Goal: Information Seeking & Learning: Find specific fact

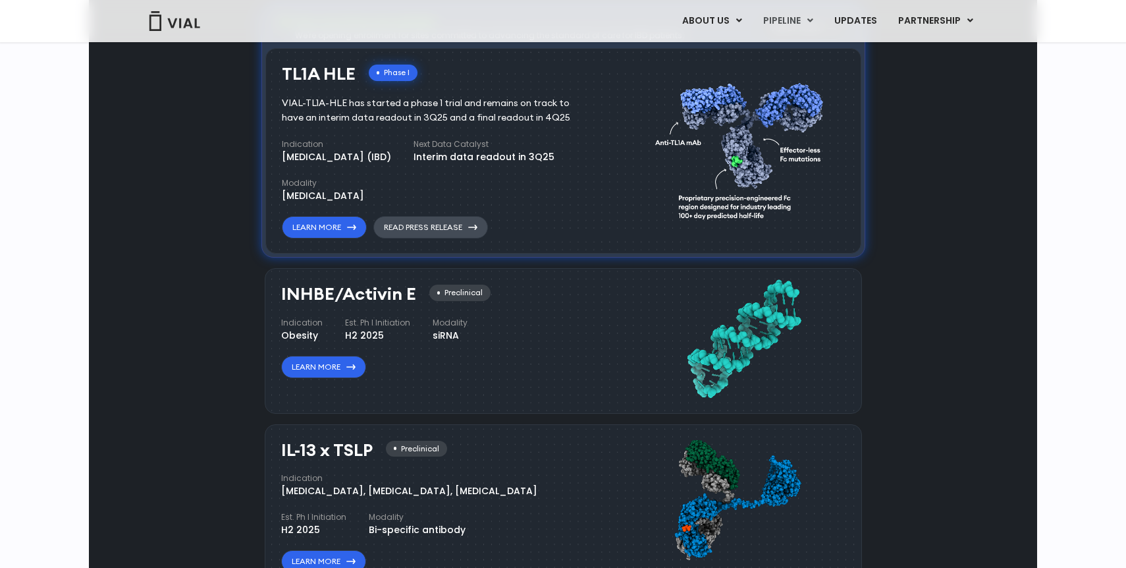
scroll to position [861, 0]
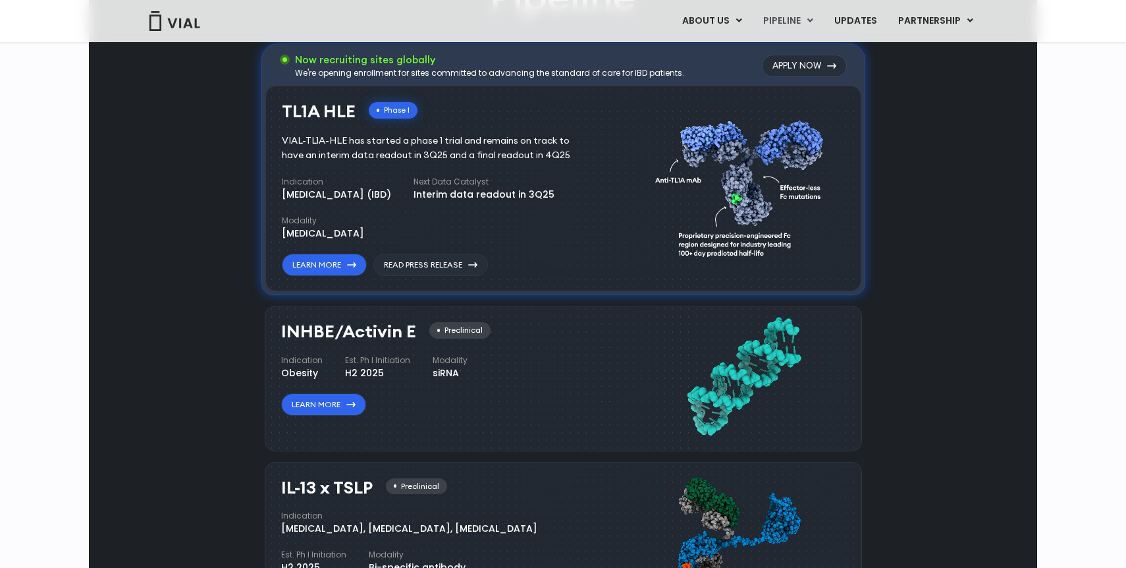
drag, startPoint x: 602, startPoint y: 193, endPoint x: 483, endPoint y: 200, distance: 119.4
click at [483, 200] on div "TL1A HLE Phase I VIAL-TL1A-HLE has started a phase 1 trial and remains on track…" at bounding box center [458, 185] width 352 height 181
click at [618, 198] on div "TL1A HLE Phase I VIAL-TL1A-HLE has started a phase 1 trial and remains on track…" at bounding box center [458, 185] width 352 height 181
drag, startPoint x: 599, startPoint y: 194, endPoint x: 575, endPoint y: 192, distance: 23.7
click at [575, 192] on div "Indication [MEDICAL_DATA] (IBD) Next Data Catalyst Interim data readout in 3Q25…" at bounding box center [441, 208] width 319 height 65
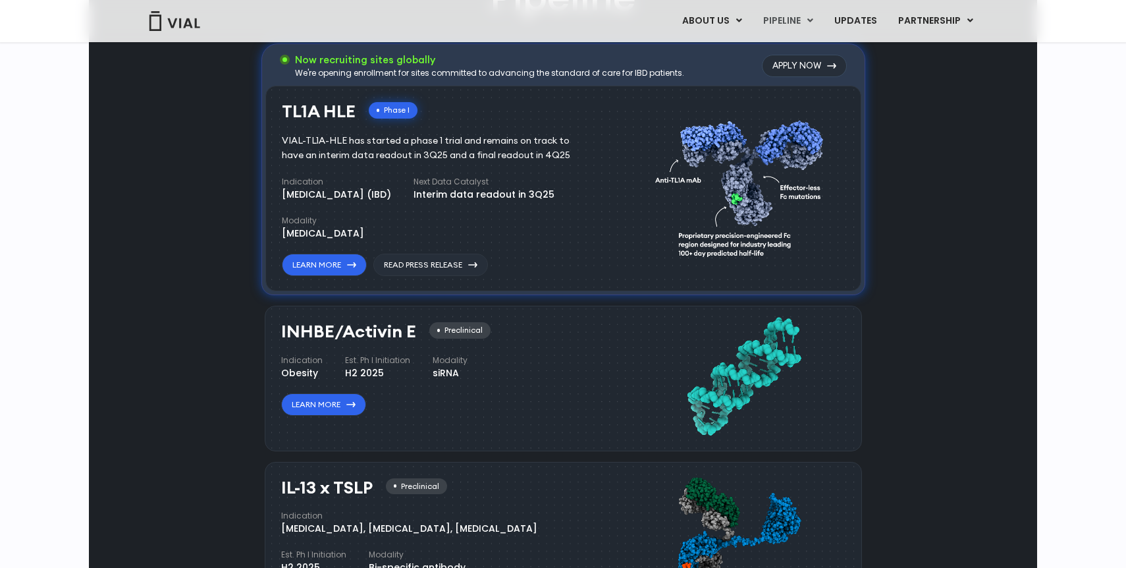
drag, startPoint x: 466, startPoint y: 194, endPoint x: 631, endPoint y: 188, distance: 164.8
click at [631, 188] on div "TL1A HLE Phase I VIAL-TL1A-HLE has started a phase 1 trial and remains on track…" at bounding box center [458, 185] width 352 height 181
click at [555, 196] on div "Interim data readout in 3Q25" at bounding box center [484, 195] width 141 height 14
click at [555, 199] on div "Interim data readout in 3Q25" at bounding box center [484, 195] width 141 height 14
drag, startPoint x: 599, startPoint y: 194, endPoint x: 574, endPoint y: 196, distance: 25.1
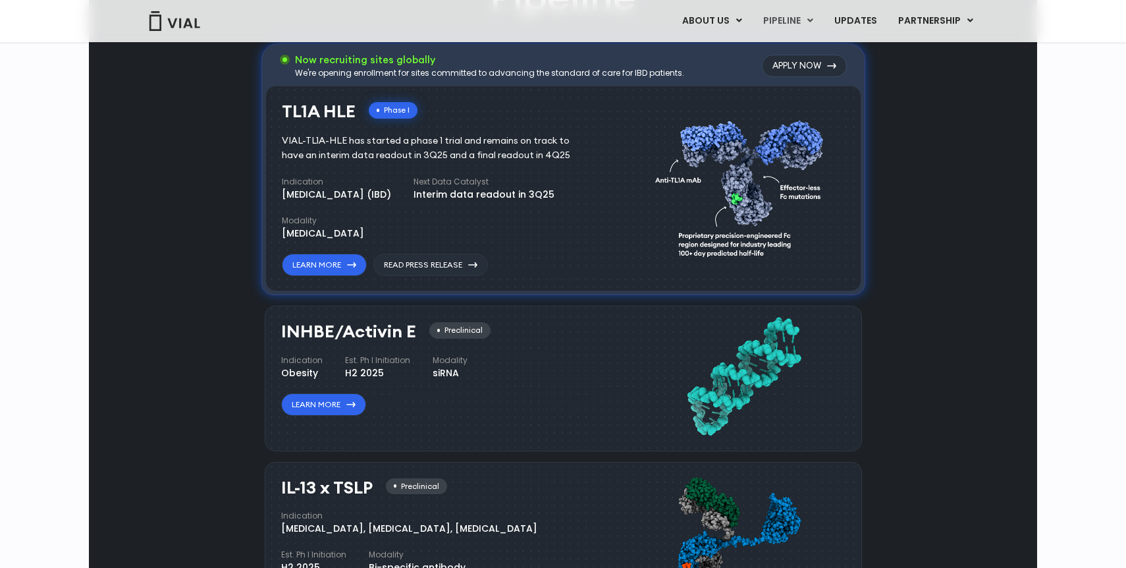
click at [574, 196] on div "Indication [MEDICAL_DATA] (IBD) Next Data Catalyst Interim data readout in 3Q25…" at bounding box center [441, 208] width 319 height 65
drag, startPoint x: 469, startPoint y: 184, endPoint x: 535, endPoint y: 178, distance: 66.8
click at [535, 178] on h4 "Next Data Catalyst" at bounding box center [484, 182] width 141 height 12
drag, startPoint x: 585, startPoint y: 198, endPoint x: 603, endPoint y: 197, distance: 17.8
click at [603, 197] on div "TL1A HLE Phase I VIAL-TL1A-HLE has started a phase 1 trial and remains on track…" at bounding box center [458, 185] width 352 height 181
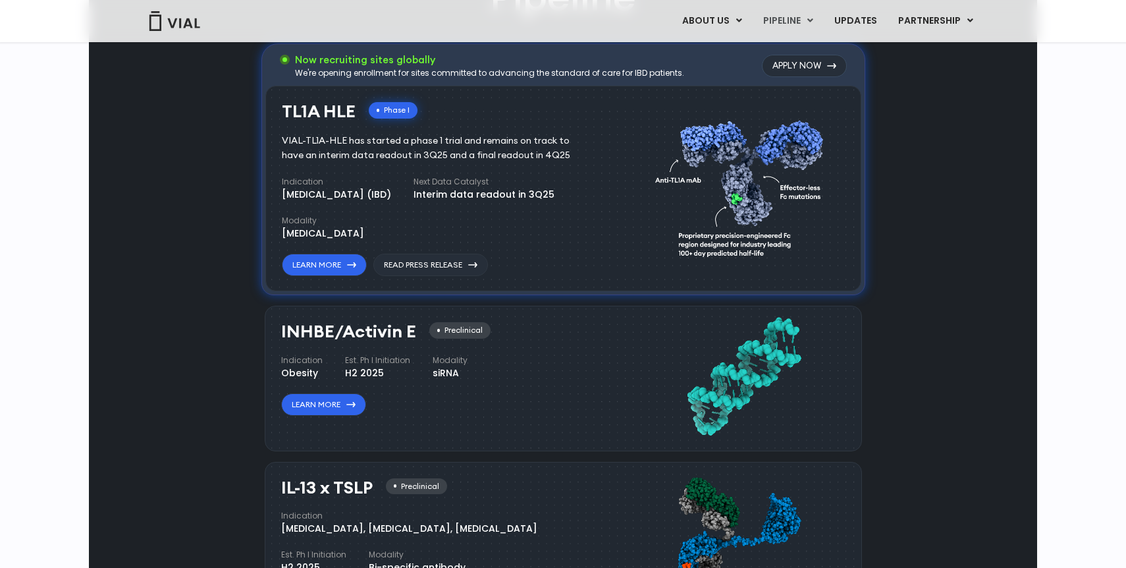
click at [599, 196] on div "Indication [MEDICAL_DATA] (IBD) Next Data Catalyst Interim data readout in 3Q25…" at bounding box center [441, 208] width 319 height 65
drag, startPoint x: 578, startPoint y: 196, endPoint x: 568, endPoint y: 196, distance: 9.2
click at [555, 196] on div "Interim data readout in 3Q25" at bounding box center [484, 195] width 141 height 14
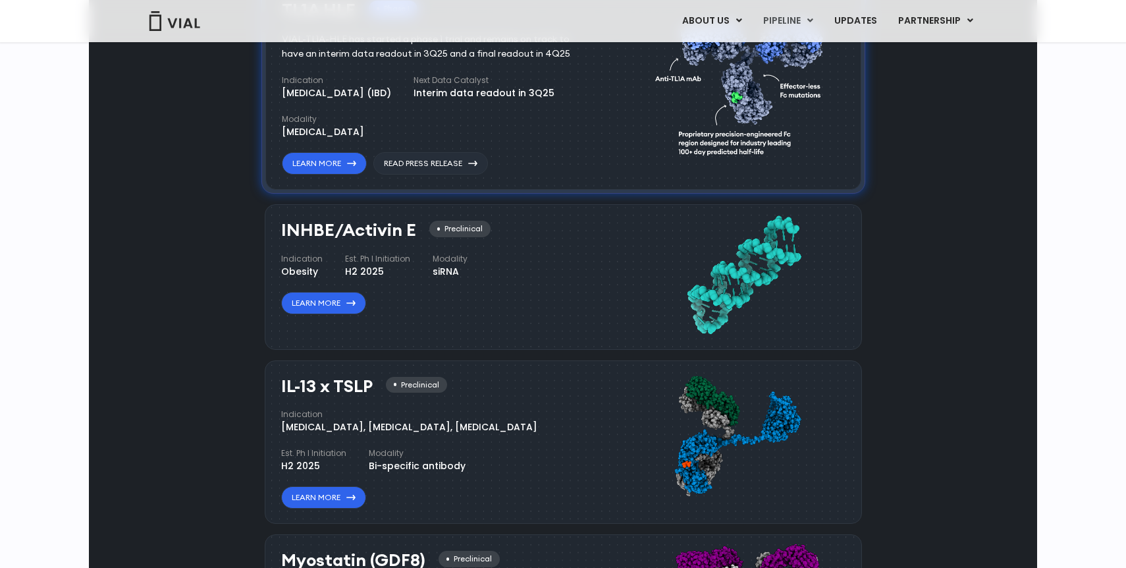
scroll to position [983, 0]
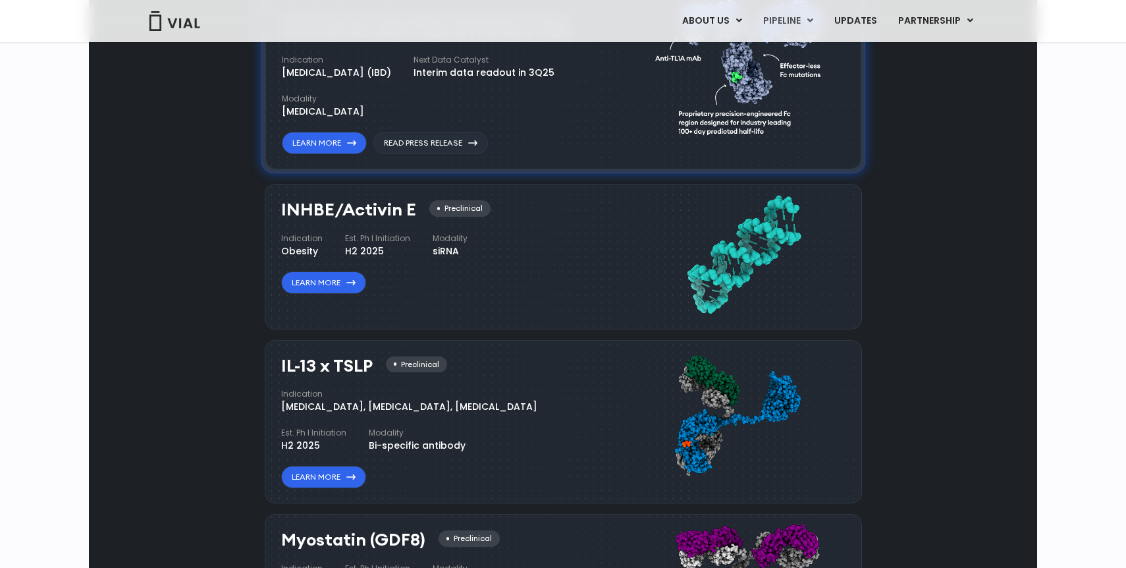
drag, startPoint x: 342, startPoint y: 254, endPoint x: 381, endPoint y: 254, distance: 38.9
click at [381, 254] on div "H2 2025" at bounding box center [377, 251] width 65 height 14
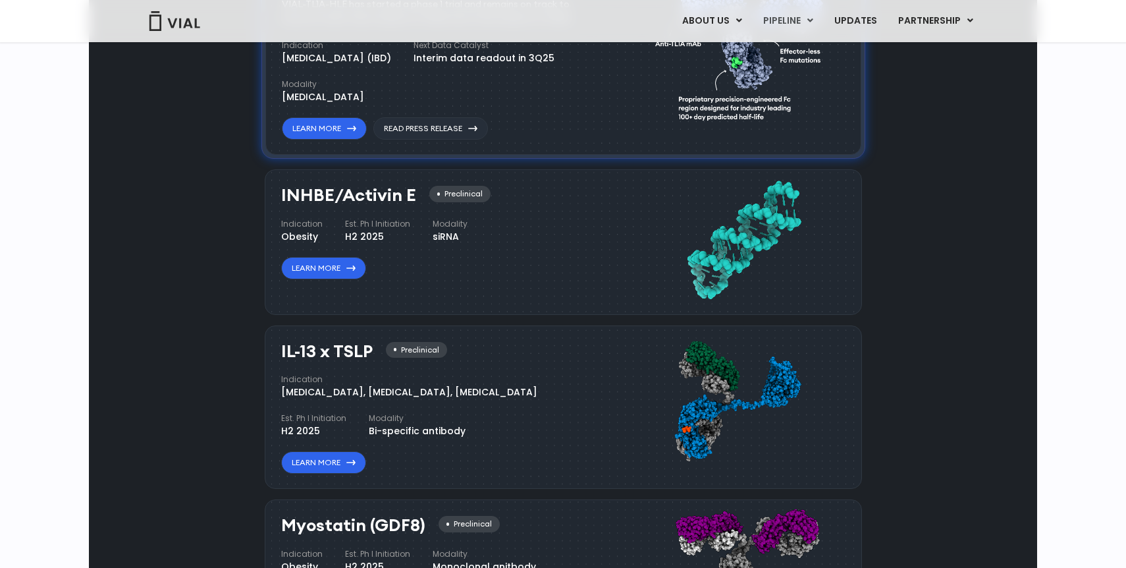
scroll to position [999, 0]
